Goal: Transaction & Acquisition: Purchase product/service

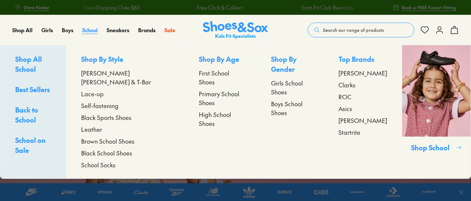
click at [91, 31] on span "School" at bounding box center [90, 29] width 16 height 7
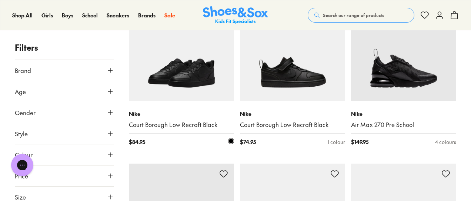
scroll to position [205, 0]
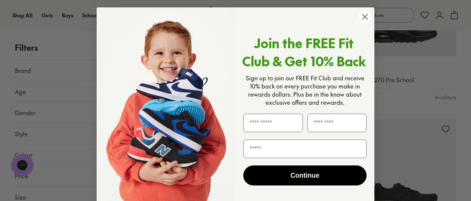
click at [363, 17] on icon "Close dialog" at bounding box center [365, 16] width 5 height 5
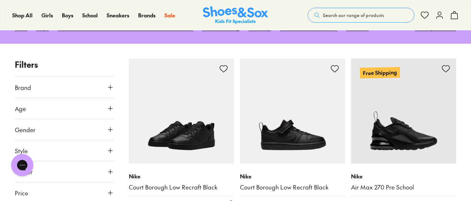
scroll to position [96, 0]
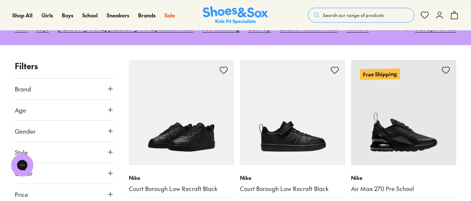
click at [179, 117] on img at bounding box center [181, 112] width 105 height 105
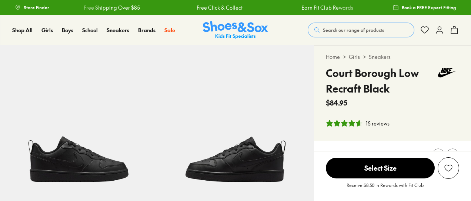
select select "*"
